Goal: Navigation & Orientation: Find specific page/section

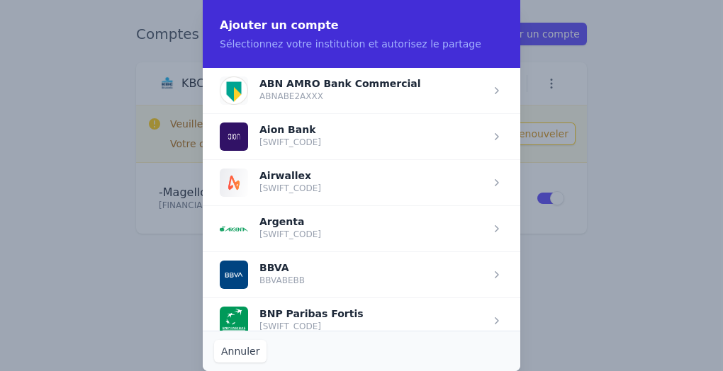
click at [254, 354] on button "Annuler" at bounding box center [240, 351] width 52 height 23
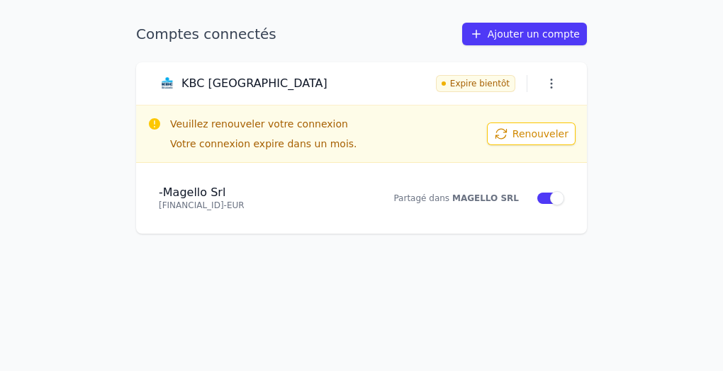
click at [554, 86] on icon "button" at bounding box center [551, 84] width 14 height 14
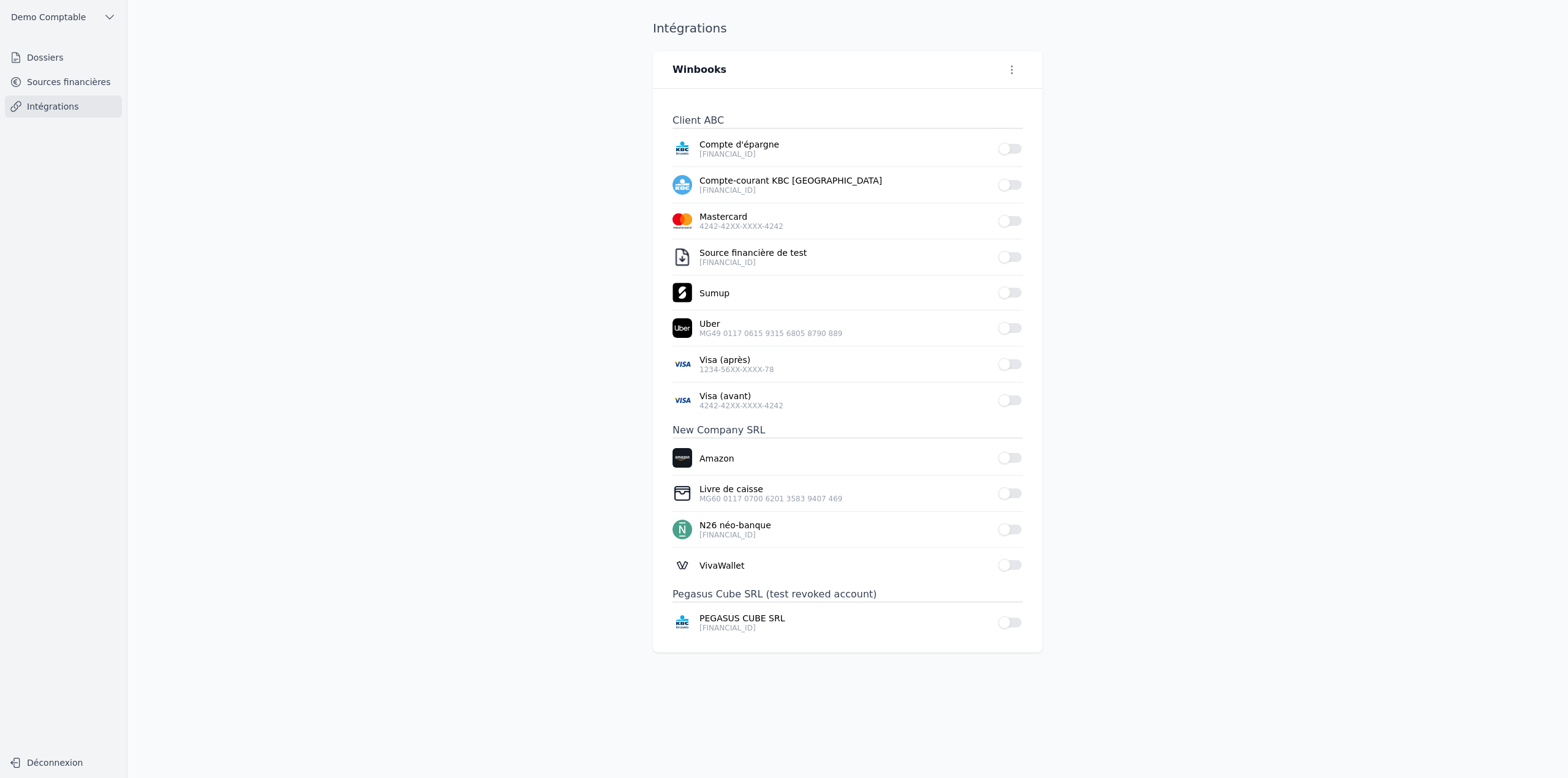
click at [48, 64] on link "Dossiers" at bounding box center [63, 58] width 117 height 22
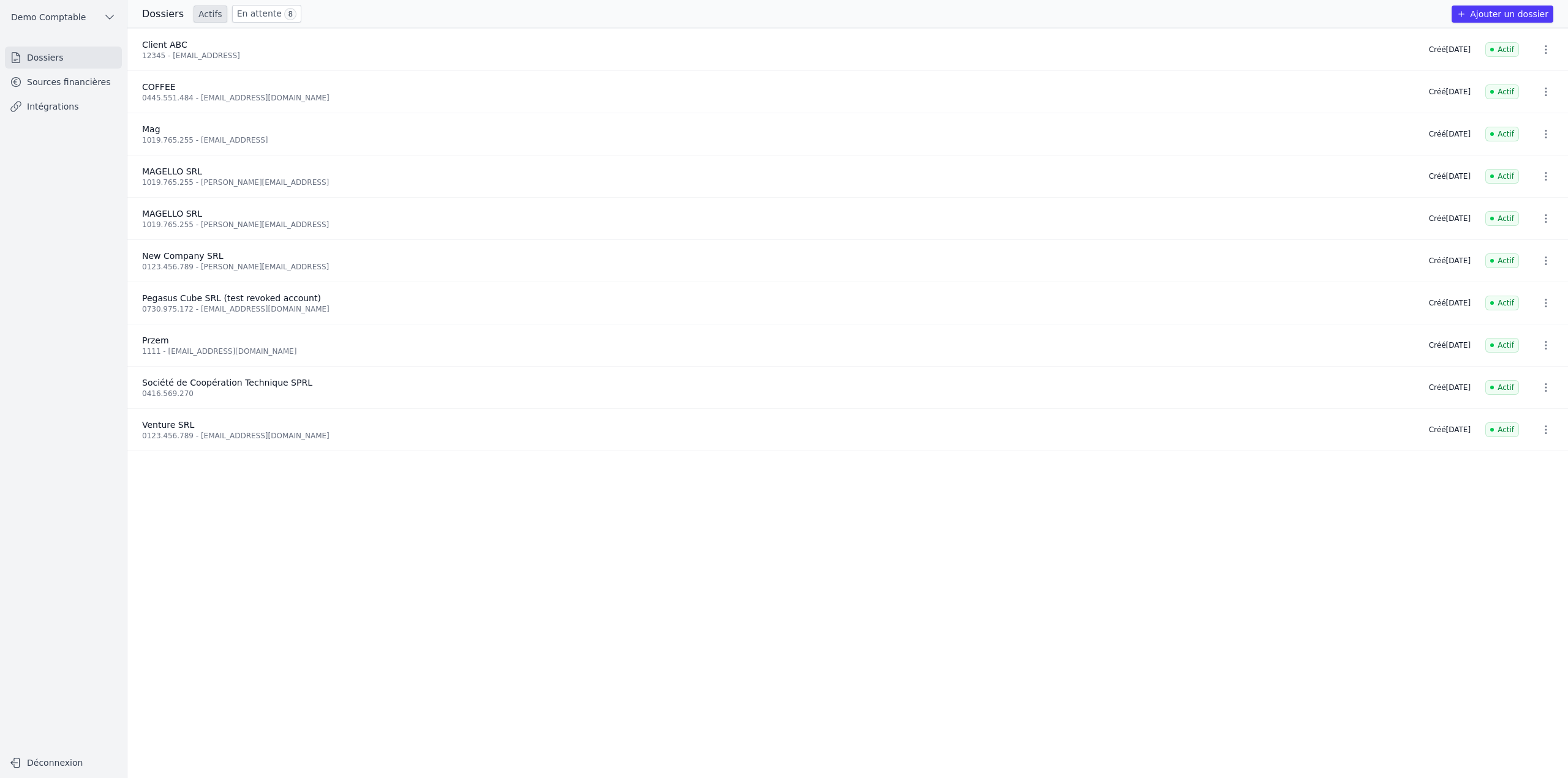
click at [56, 82] on link "Sources financières" at bounding box center [63, 82] width 117 height 22
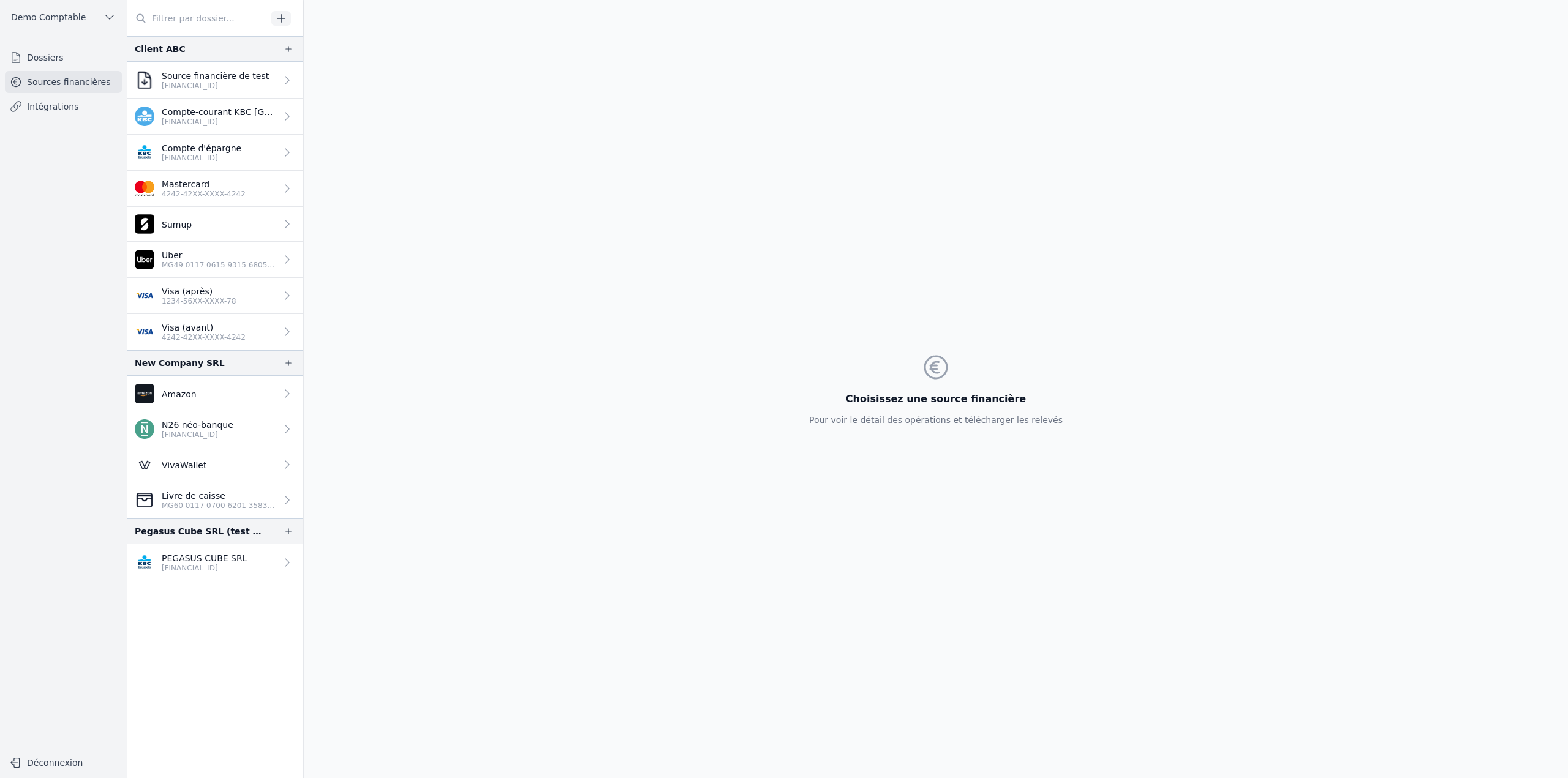
click at [202, 298] on p "1234-56XX-XXXX-78" at bounding box center [199, 300] width 74 height 9
